Goal: Communication & Community: Answer question/provide support

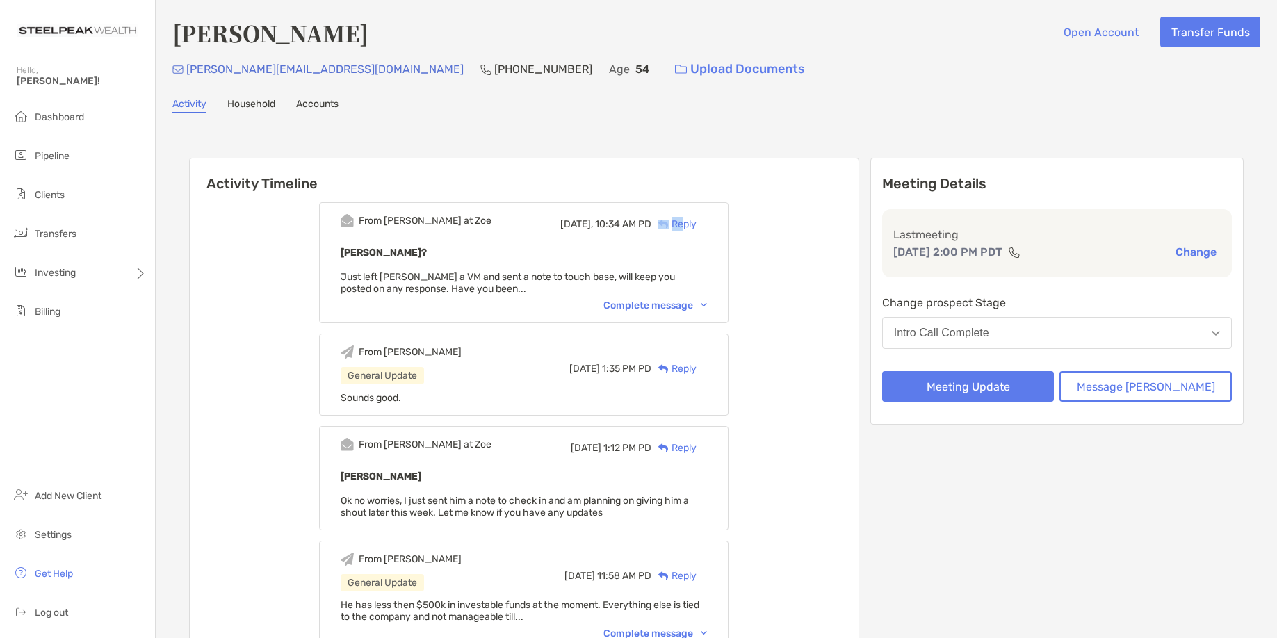
click at [697, 218] on div "Reply" at bounding box center [674, 224] width 45 height 15
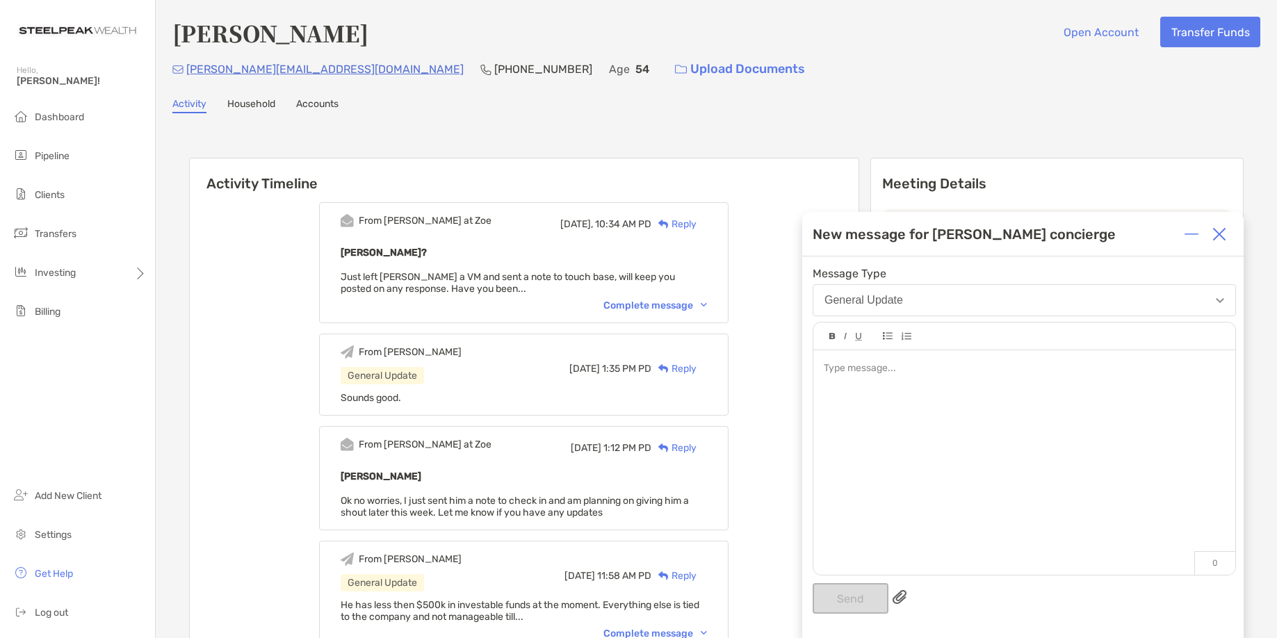
drag, startPoint x: 854, startPoint y: 380, endPoint x: 819, endPoint y: 334, distance: 57.6
click at [859, 380] on div at bounding box center [1025, 455] width 422 height 211
click at [820, 586] on button "Send" at bounding box center [851, 598] width 76 height 31
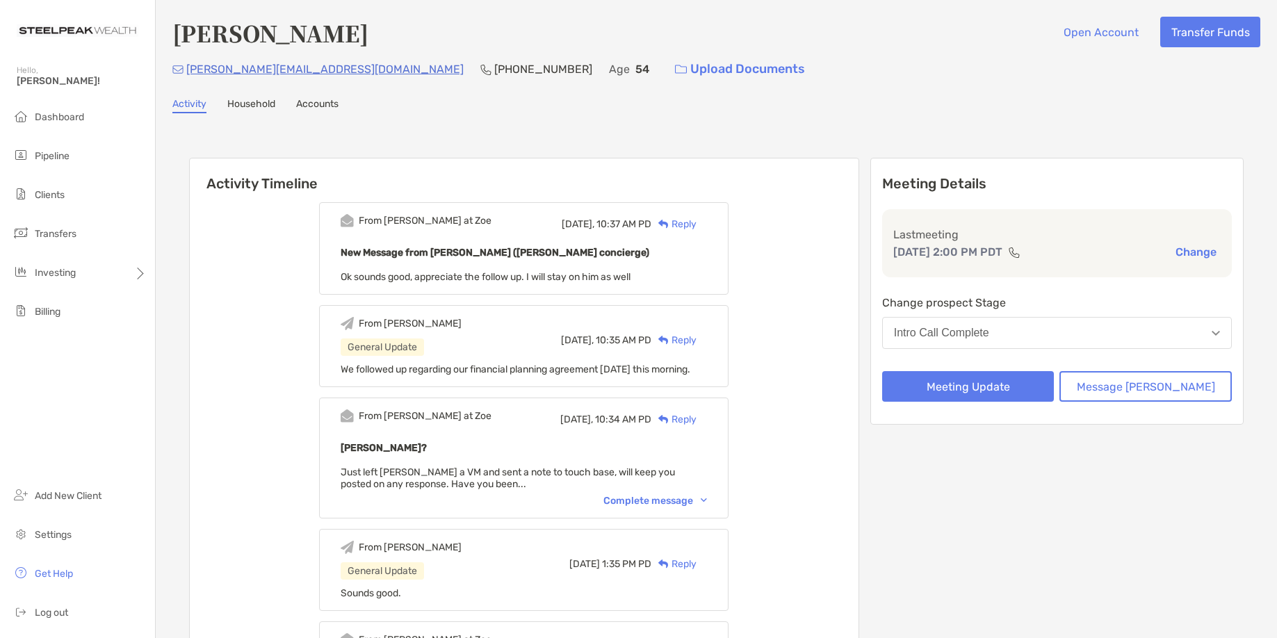
click at [697, 225] on div "Reply" at bounding box center [674, 224] width 45 height 15
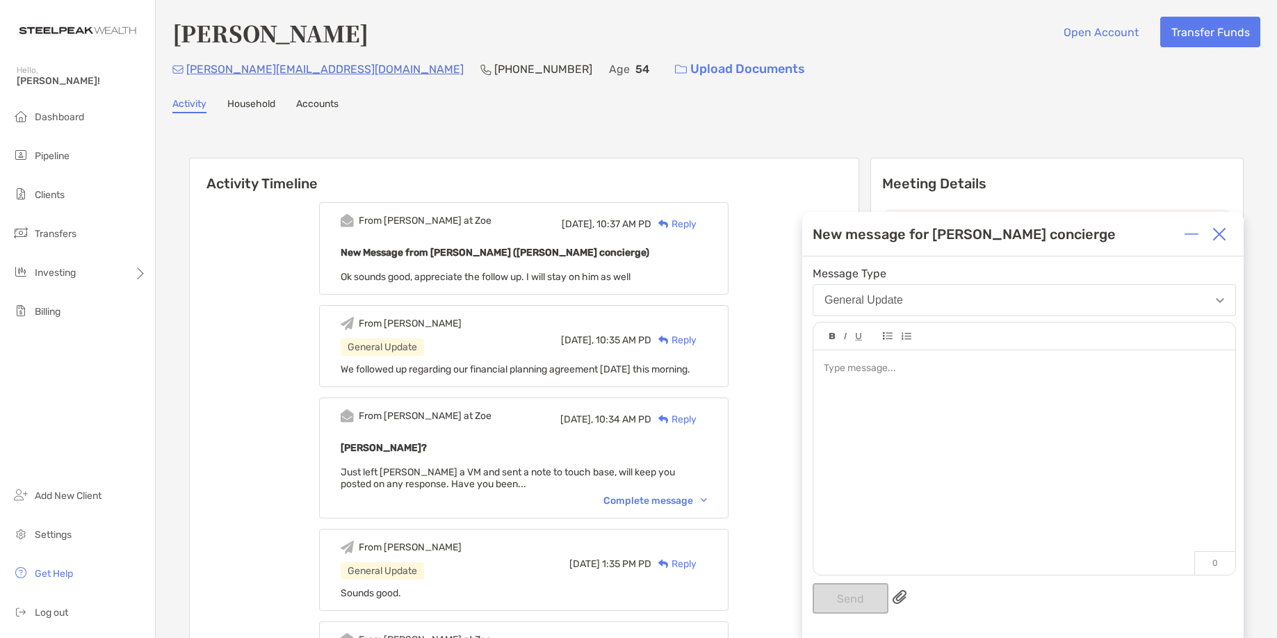
click at [1074, 454] on div at bounding box center [1025, 455] width 422 height 211
click at [860, 592] on button "Send" at bounding box center [851, 598] width 76 height 31
